Goal: Transaction & Acquisition: Download file/media

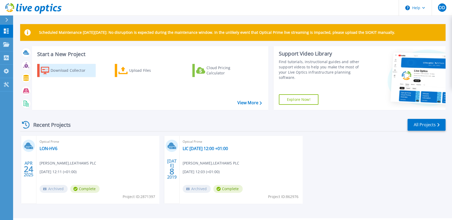
click at [82, 73] on div "Download Collector" at bounding box center [72, 70] width 42 height 10
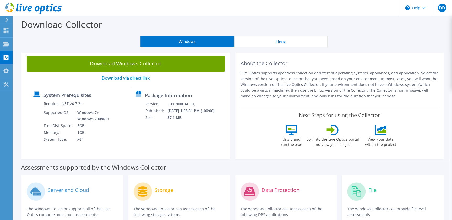
click at [140, 78] on link "Download via direct link" at bounding box center [126, 78] width 48 height 6
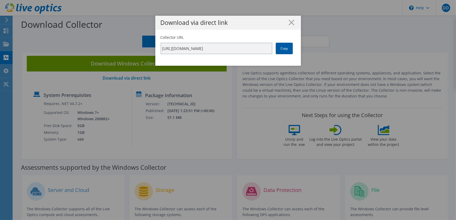
click at [276, 50] on link "Copy" at bounding box center [283, 49] width 17 height 12
click at [289, 47] on link "Copy" at bounding box center [283, 49] width 17 height 12
drag, startPoint x: 289, startPoint y: 47, endPoint x: 282, endPoint y: 15, distance: 32.1
click at [288, 23] on icon at bounding box center [291, 23] width 6 height 6
